Goal: Find specific page/section: Find specific page/section

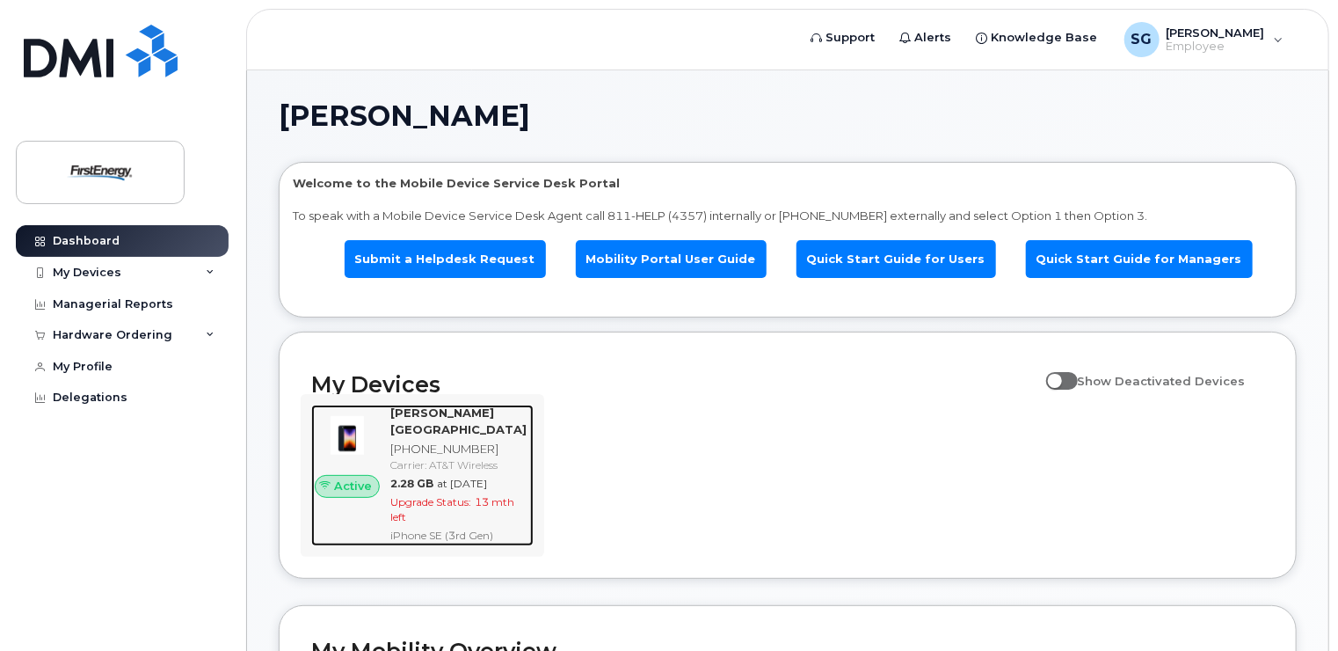
click at [466, 424] on strong "[PERSON_NAME][GEOGRAPHIC_DATA]" at bounding box center [458, 420] width 136 height 31
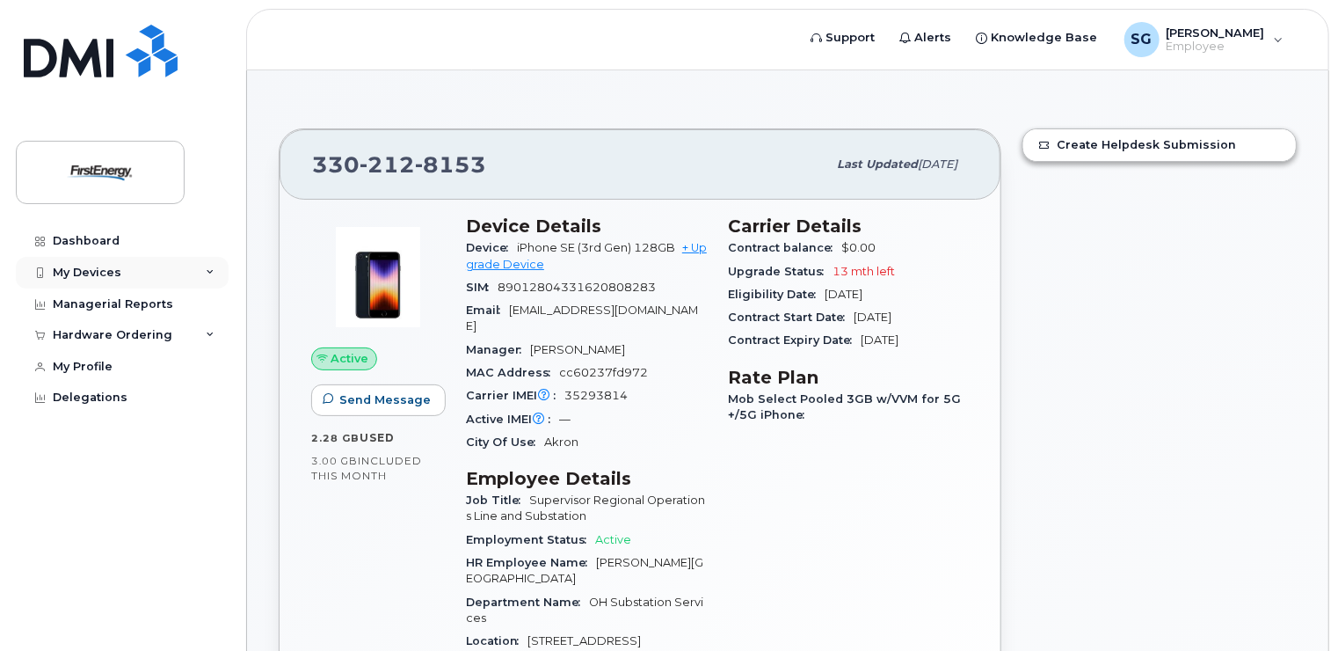
click at [82, 267] on div "My Devices" at bounding box center [87, 273] width 69 height 14
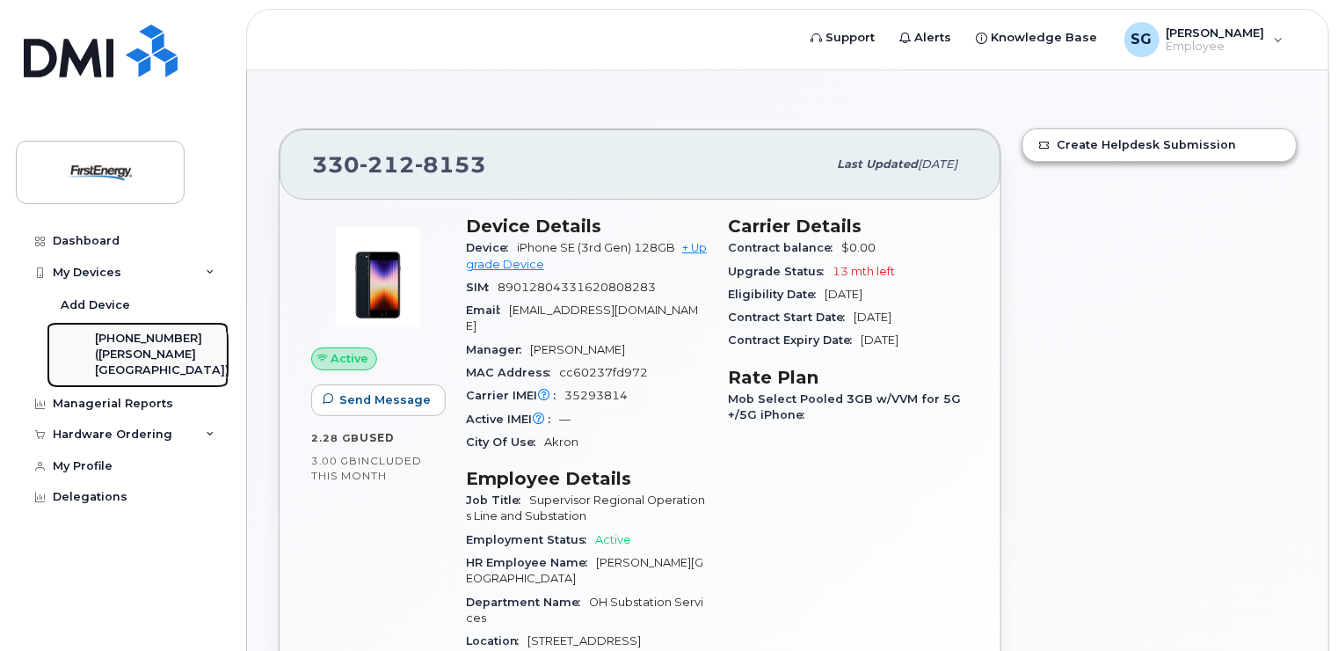
click at [137, 366] on div "([PERSON_NAME][GEOGRAPHIC_DATA])" at bounding box center [162, 362] width 135 height 33
